Goal: Information Seeking & Learning: Learn about a topic

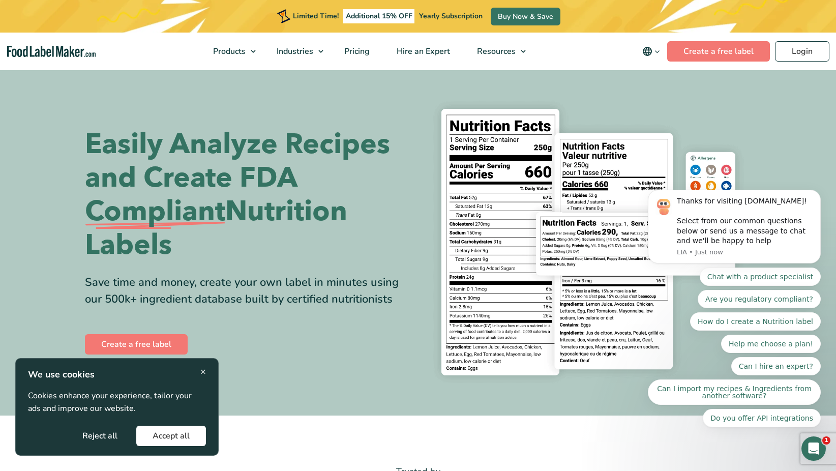
click at [720, 113] on body "Thanks for visiting FoodLabelMaker.com! Select from our common questions below …" at bounding box center [733, 252] width 195 height 376
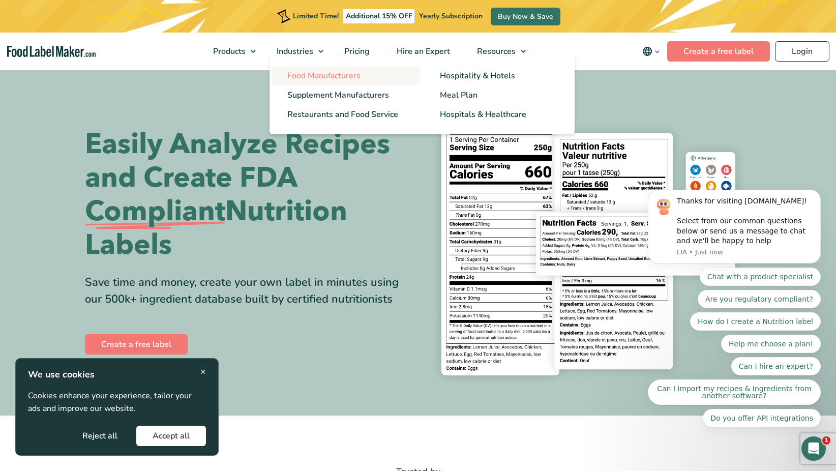
click at [330, 81] on span "Food Manufacturers" at bounding box center [323, 75] width 73 height 11
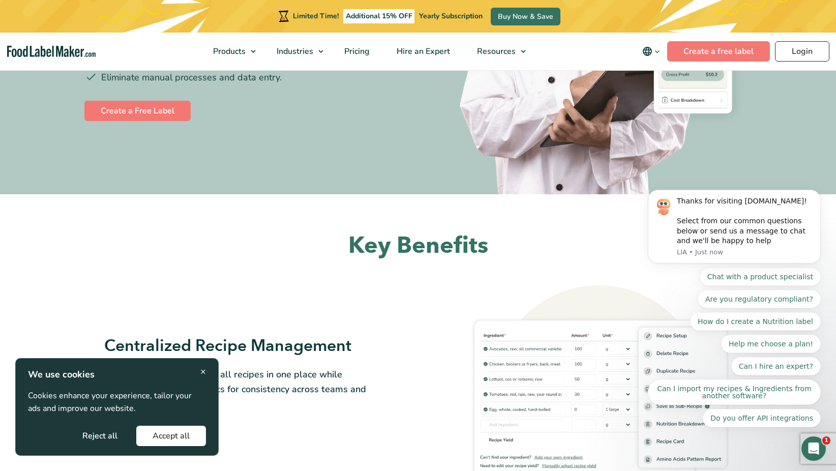
click at [357, 174] on div "Recipe and Menu Management for Catering Companies, Restaurants & Cafes Reduce W…" at bounding box center [418, 4] width 666 height 380
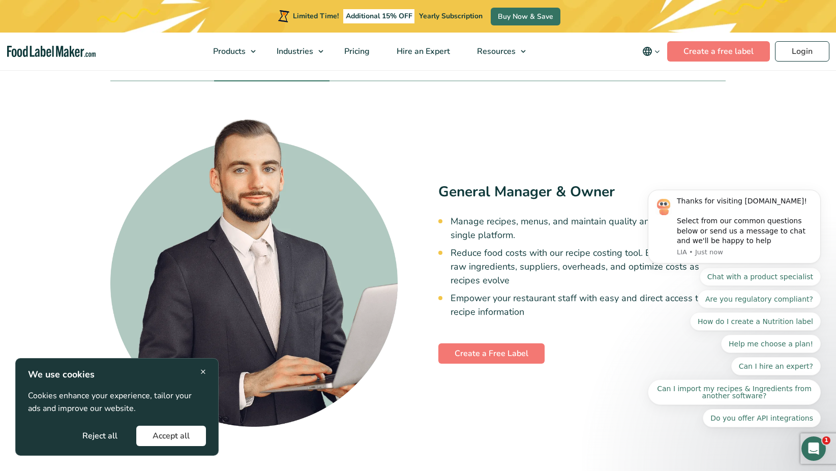
scroll to position [3355, 0]
